Goal: Task Accomplishment & Management: Manage account settings

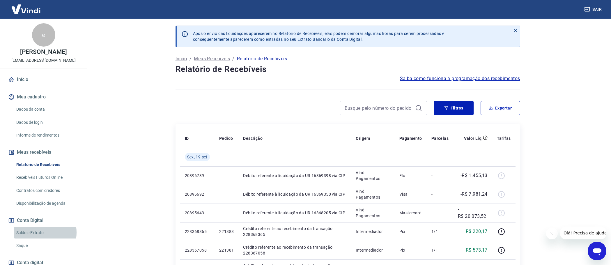
click at [33, 232] on link "Saldo e Extrato" at bounding box center [47, 233] width 66 height 12
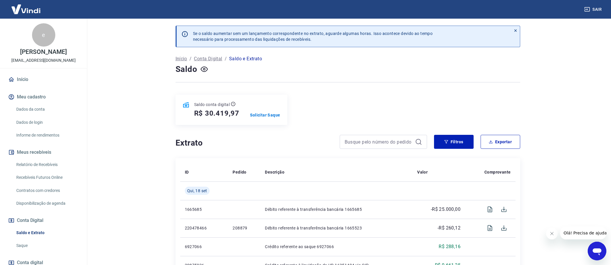
click at [29, 164] on link "Relatório de Recebíveis" at bounding box center [47, 165] width 66 height 12
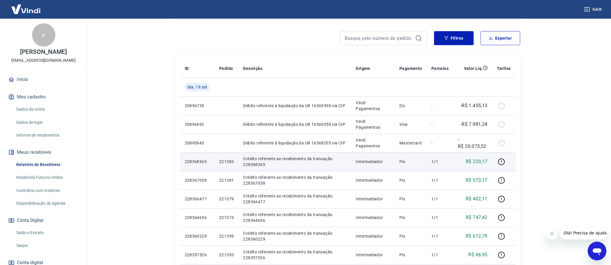
scroll to position [29, 0]
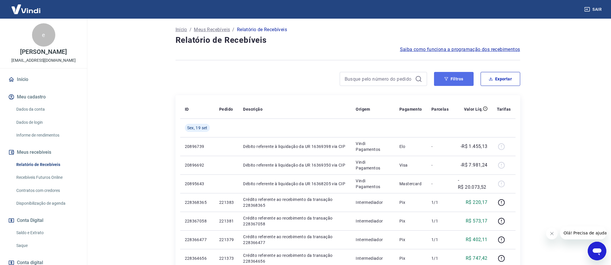
click at [458, 79] on button "Filtros" at bounding box center [454, 79] width 40 height 14
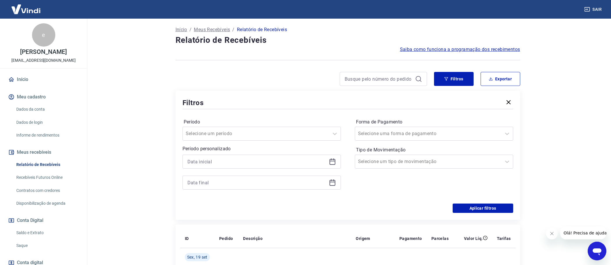
click at [331, 160] on icon at bounding box center [332, 161] width 7 height 7
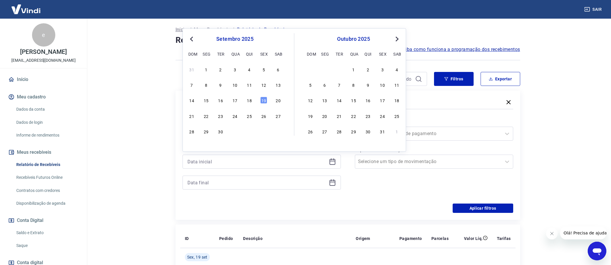
click at [249, 105] on div "14 15 16 17 18 19 20" at bounding box center [235, 100] width 95 height 8
click at [251, 101] on div "18" at bounding box center [249, 100] width 7 height 7
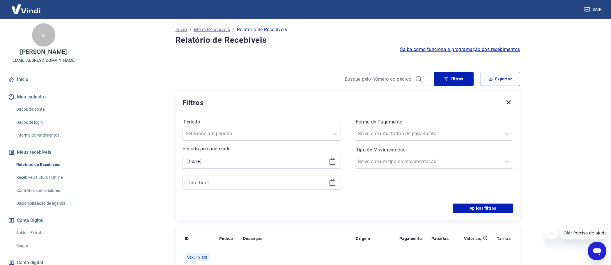
type input "[DATE]"
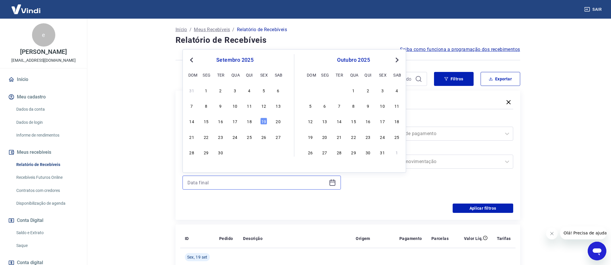
click at [220, 179] on input at bounding box center [257, 182] width 139 height 9
click at [251, 120] on div "18" at bounding box center [249, 121] width 7 height 7
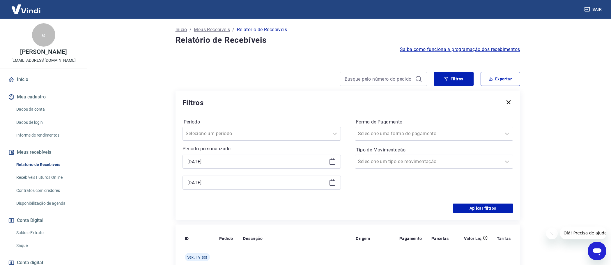
type input "[DATE]"
click at [424, 135] on div at bounding box center [428, 134] width 140 height 8
click at [349, 199] on div "Período Selecione um período Período personalizado Selected date: [DATE] [DATE]…" at bounding box center [348, 156] width 331 height 93
click at [391, 163] on input "Tipo de Movimentação" at bounding box center [387, 161] width 59 height 7
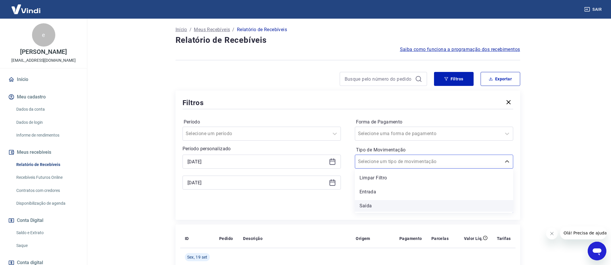
click at [370, 207] on div "Saída" at bounding box center [434, 206] width 158 height 12
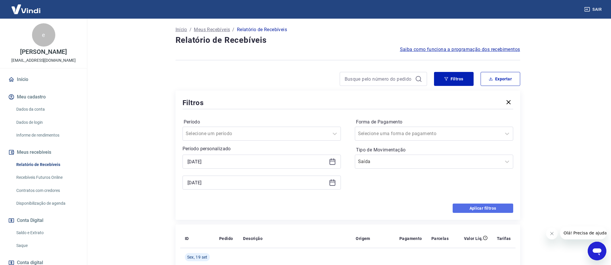
click at [499, 208] on button "Aplicar filtros" at bounding box center [483, 208] width 61 height 9
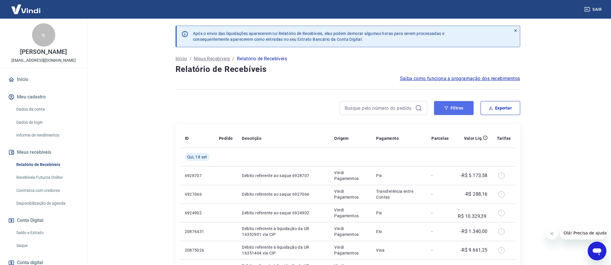
click at [455, 109] on button "Filtros" at bounding box center [454, 108] width 40 height 14
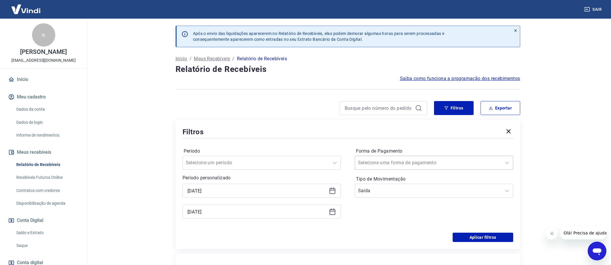
click at [430, 161] on div at bounding box center [428, 163] width 140 height 8
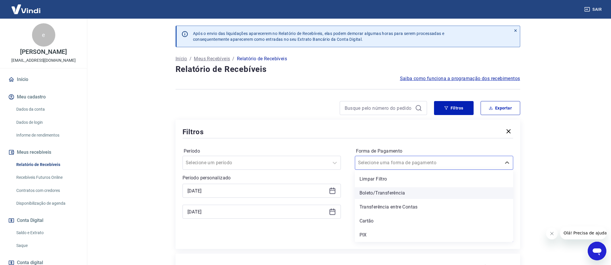
click at [378, 191] on div "Boleto/Transferência" at bounding box center [434, 193] width 158 height 12
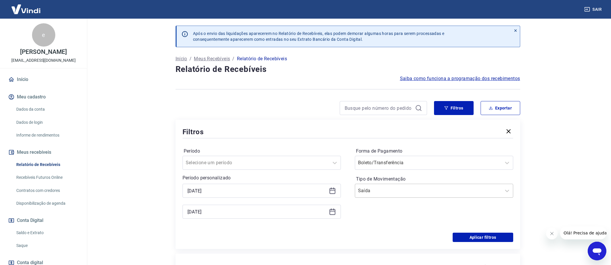
click at [367, 190] on input "Tipo de Movimentação" at bounding box center [387, 190] width 59 height 7
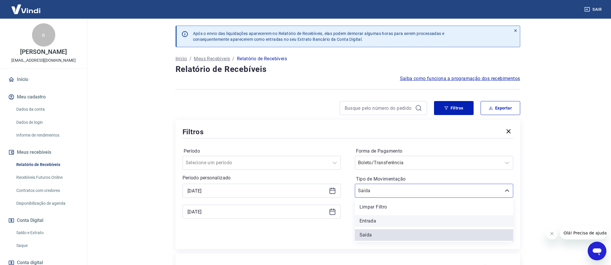
click at [370, 219] on div "Entrada" at bounding box center [434, 221] width 158 height 12
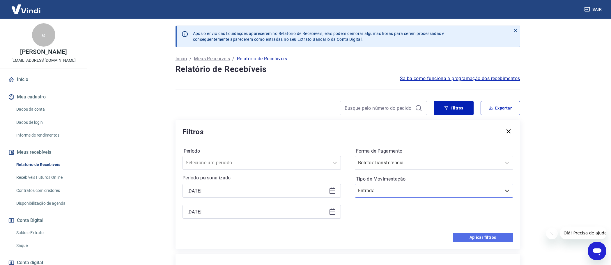
click at [489, 236] on button "Aplicar filtros" at bounding box center [483, 237] width 61 height 9
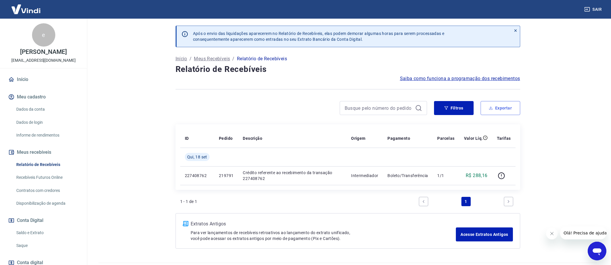
click at [503, 107] on button "Exportar" at bounding box center [501, 108] width 40 height 14
type input "[DATE]"
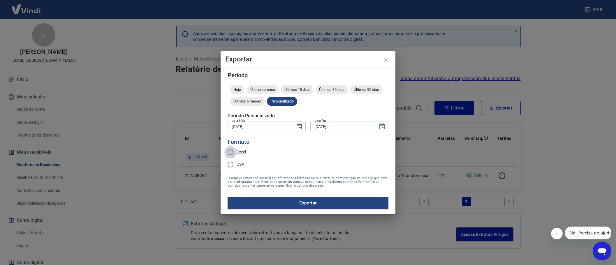
click at [232, 153] on input "Excel" at bounding box center [230, 152] width 12 height 12
radio input "true"
click at [319, 200] on button "Exportar" at bounding box center [307, 203] width 161 height 12
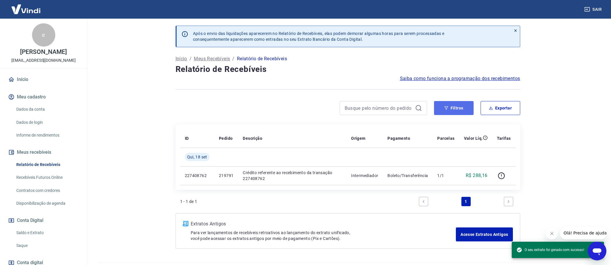
drag, startPoint x: 454, startPoint y: 103, endPoint x: 447, endPoint y: 112, distance: 11.0
click at [454, 103] on button "Filtros" at bounding box center [454, 108] width 40 height 14
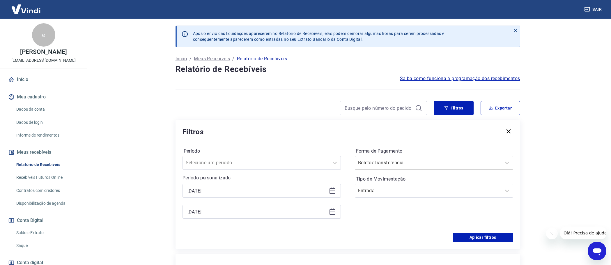
click at [389, 163] on input "Forma de Pagamento" at bounding box center [387, 162] width 59 height 7
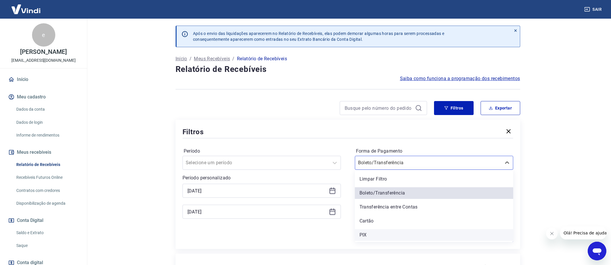
click at [365, 232] on div "PIX" at bounding box center [434, 235] width 158 height 12
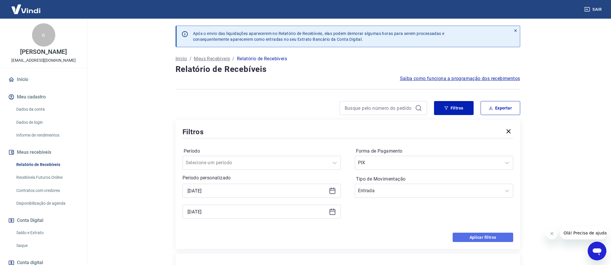
click at [481, 237] on button "Aplicar filtros" at bounding box center [483, 237] width 61 height 9
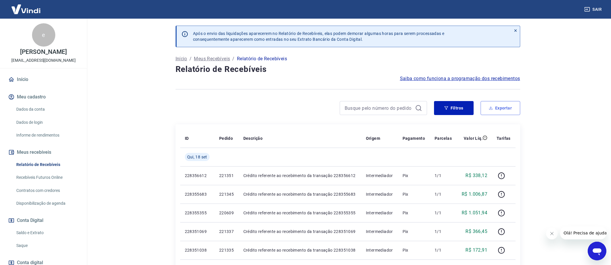
click at [498, 103] on button "Exportar" at bounding box center [501, 108] width 40 height 14
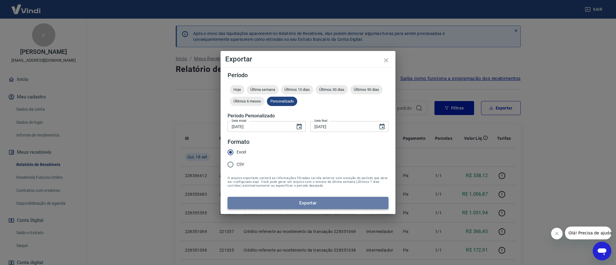
click at [310, 203] on button "Exportar" at bounding box center [307, 203] width 161 height 12
